Goal: Task Accomplishment & Management: Use online tool/utility

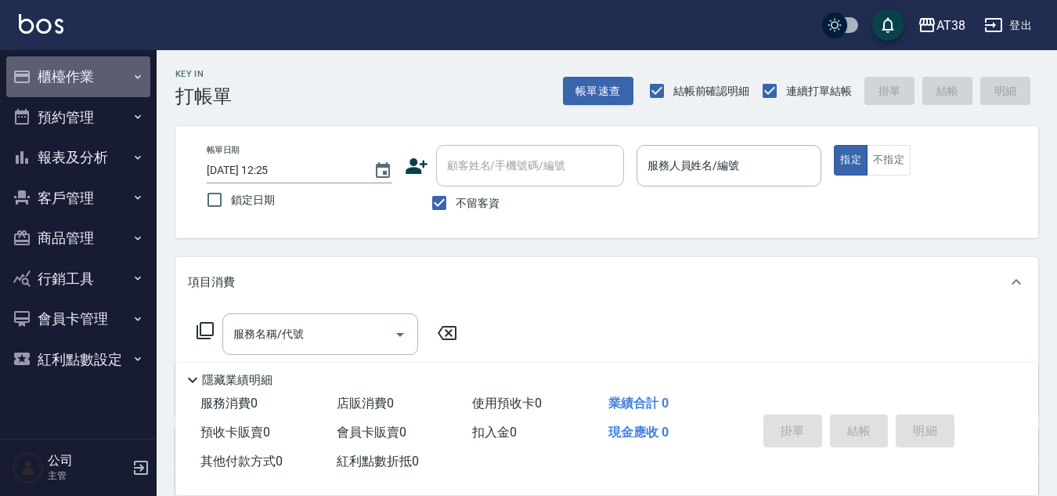
click at [52, 72] on button "櫃檯作業" at bounding box center [78, 76] width 144 height 41
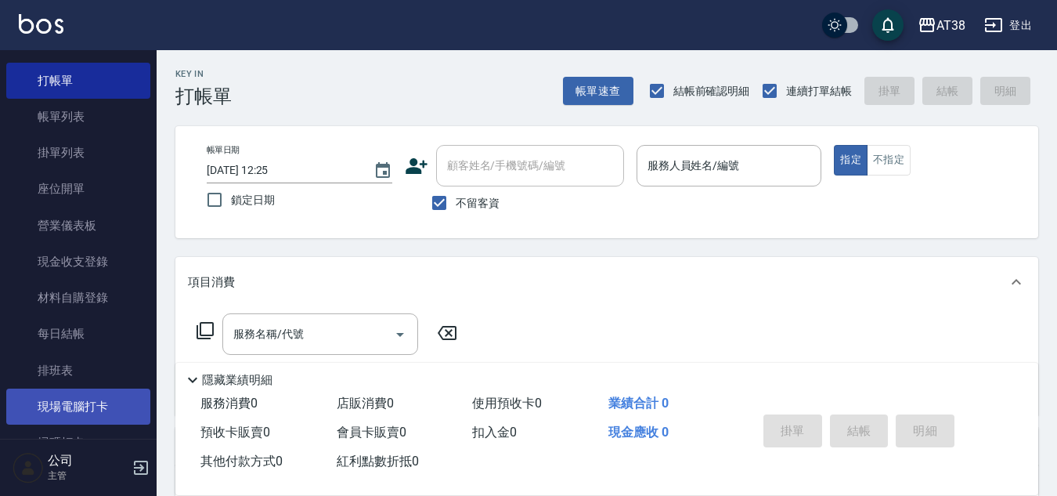
scroll to position [78, 0]
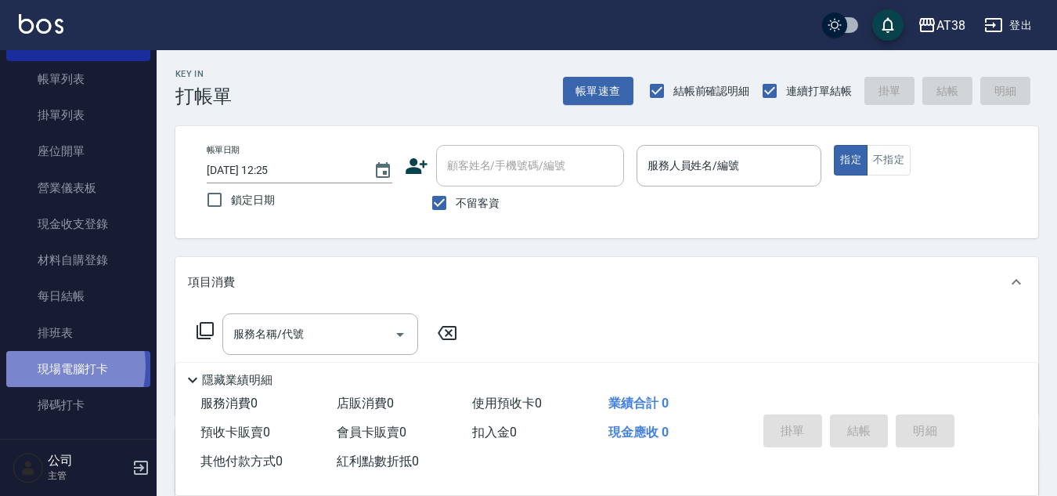
click at [40, 366] on link "現場電腦打卡" at bounding box center [78, 369] width 144 height 36
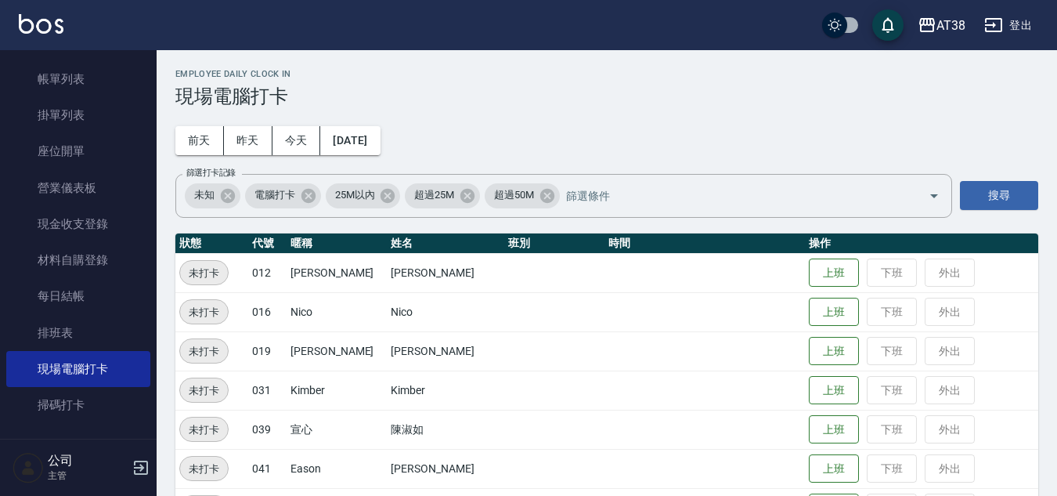
click at [805, 267] on td "上班 下班 外出" at bounding box center [921, 272] width 233 height 39
click at [809, 325] on button "上班" at bounding box center [834, 311] width 50 height 27
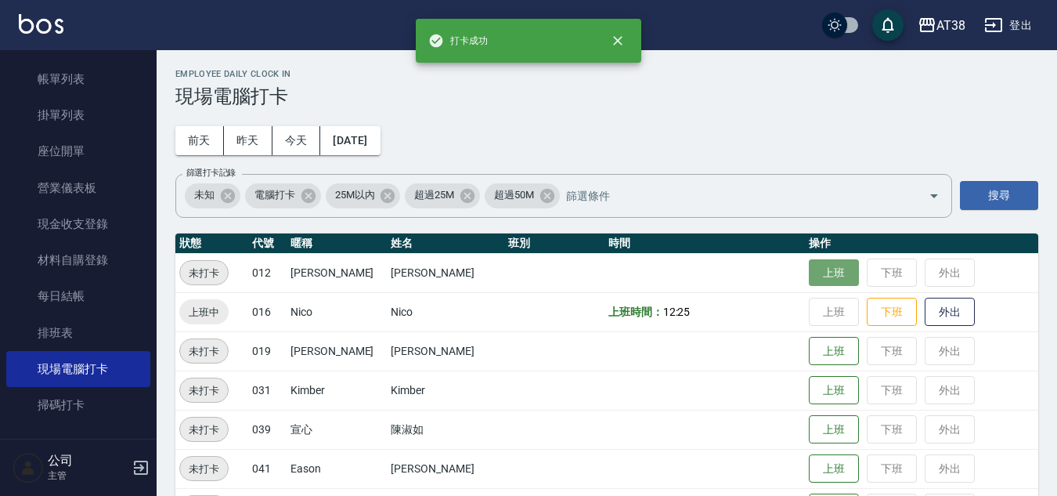
click at [833, 270] on button "上班" at bounding box center [834, 272] width 50 height 27
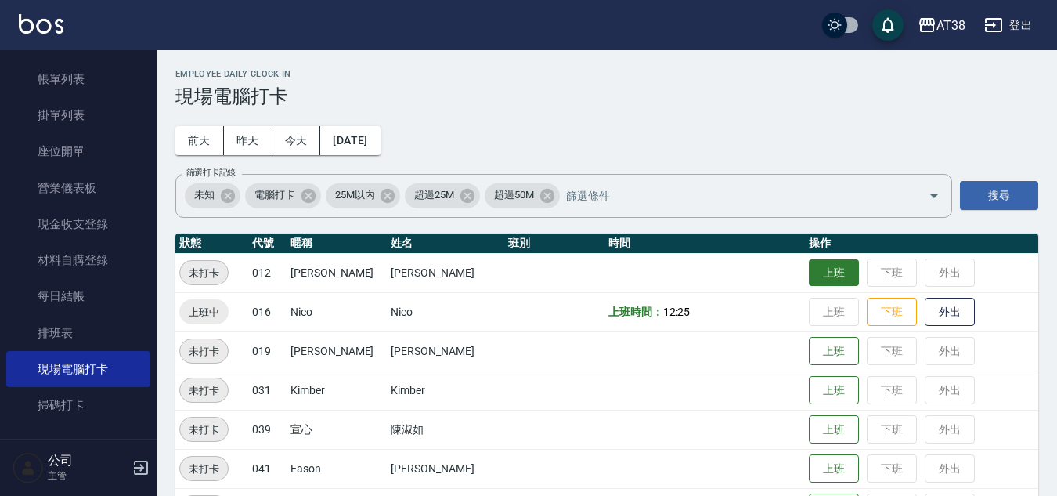
click at [816, 272] on button "上班" at bounding box center [834, 272] width 50 height 27
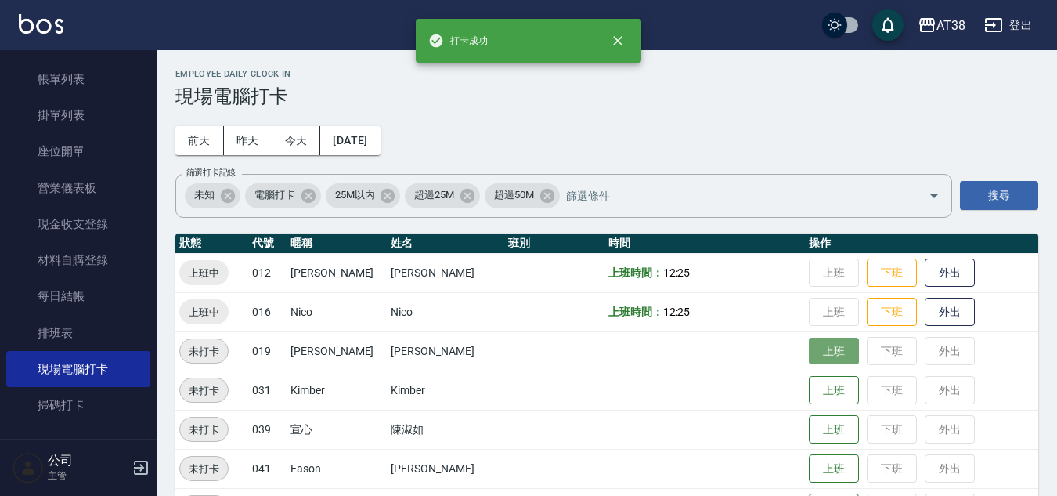
click at [826, 344] on button "上班" at bounding box center [834, 350] width 50 height 27
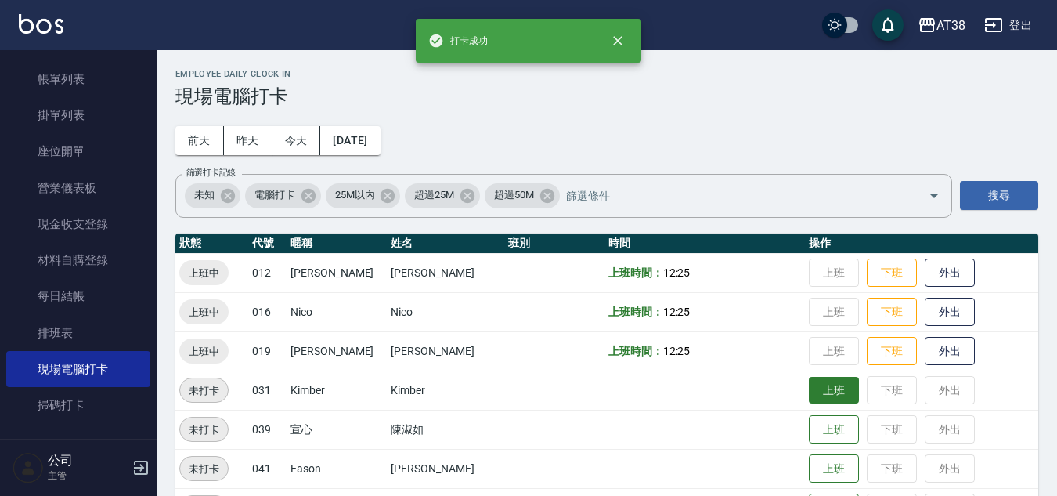
click at [814, 392] on button "上班" at bounding box center [834, 390] width 50 height 27
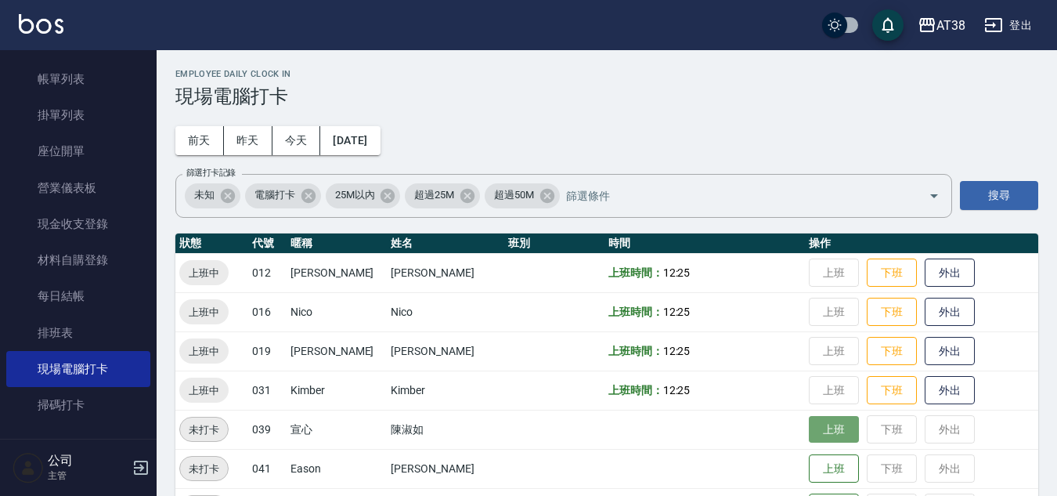
click at [831, 431] on button "上班" at bounding box center [834, 429] width 50 height 27
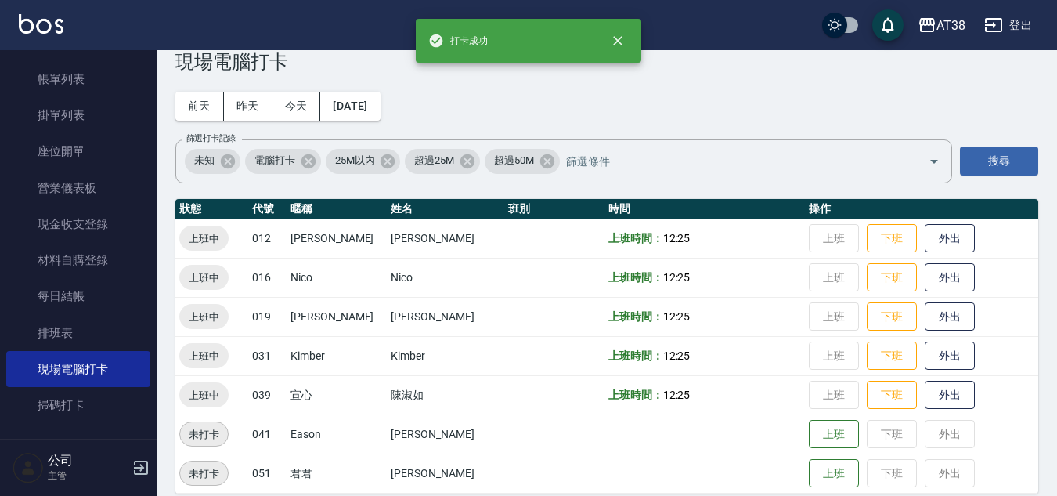
scroll to position [51, 0]
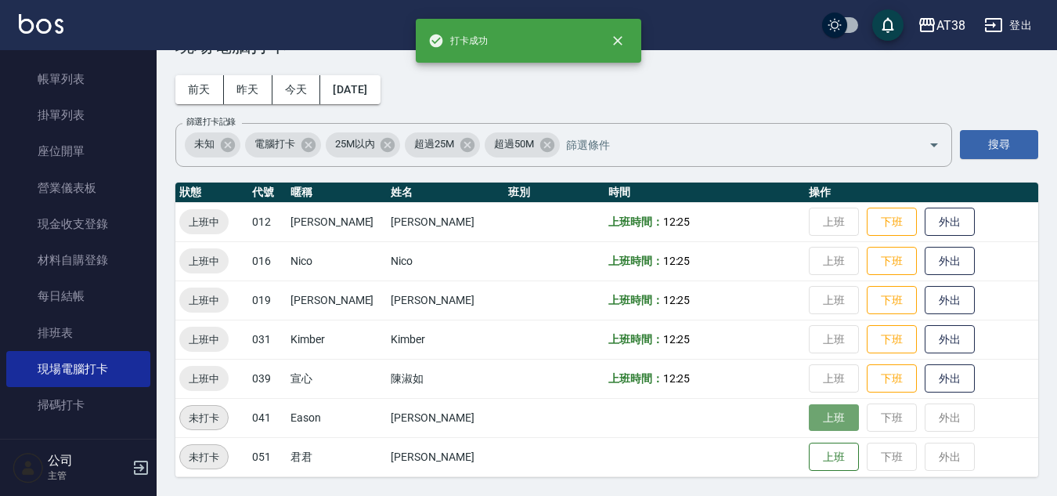
click at [827, 416] on button "上班" at bounding box center [834, 417] width 50 height 27
